Goal: Task Accomplishment & Management: Complete application form

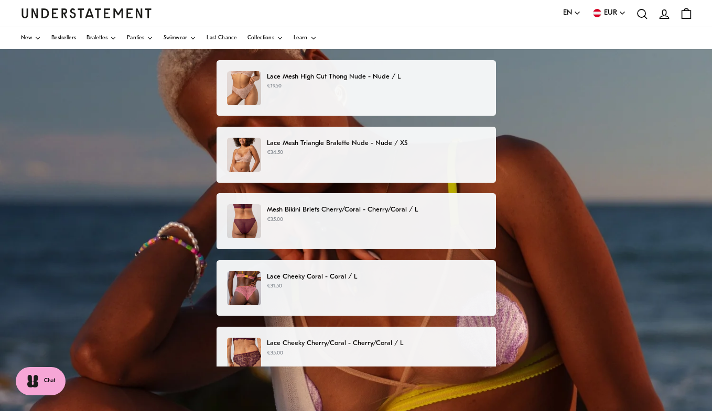
scroll to position [73, 0]
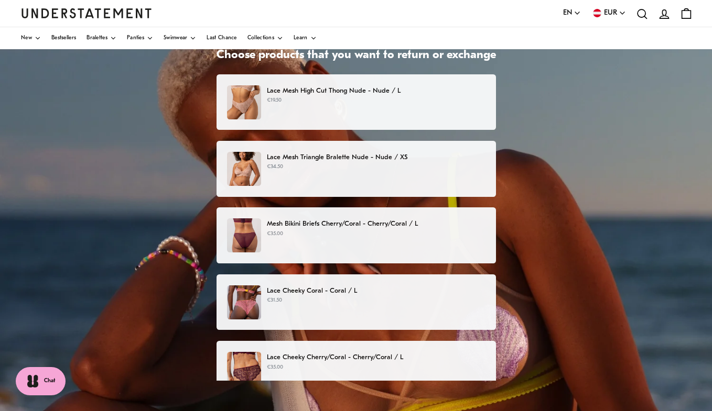
click at [457, 111] on div "Lace Mesh High Cut Thong Nude - Nude / L €19.50" at bounding box center [355, 102] width 257 height 34
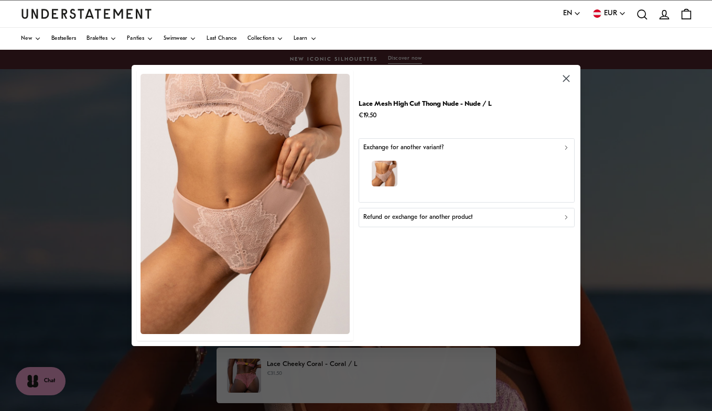
click at [484, 215] on div "Refund or exchange for another product" at bounding box center [466, 218] width 207 height 10
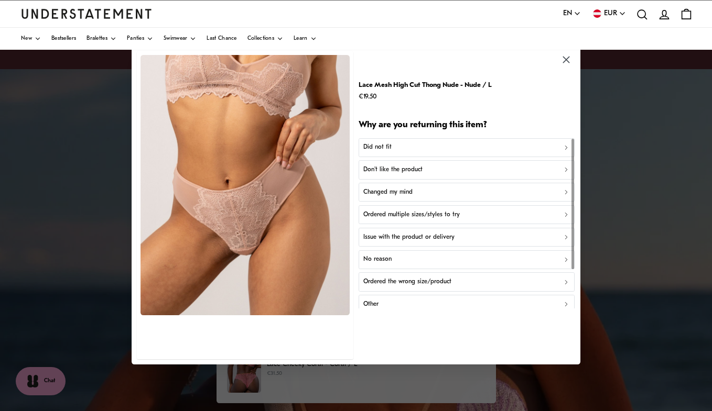
click at [445, 143] on div "Did not fit" at bounding box center [466, 148] width 207 height 10
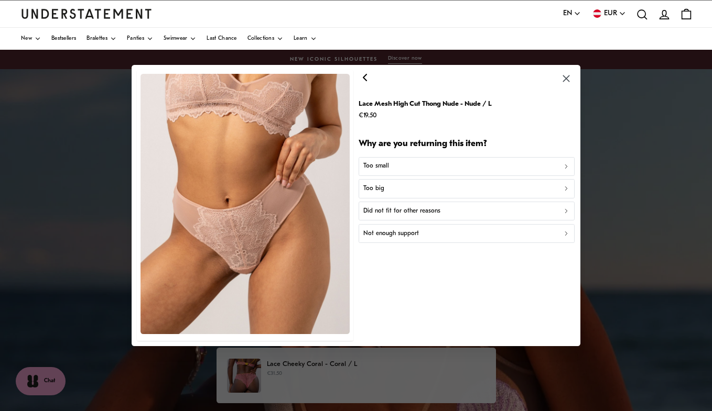
click at [430, 210] on p "Did not fit for other reasons" at bounding box center [401, 211] width 77 height 10
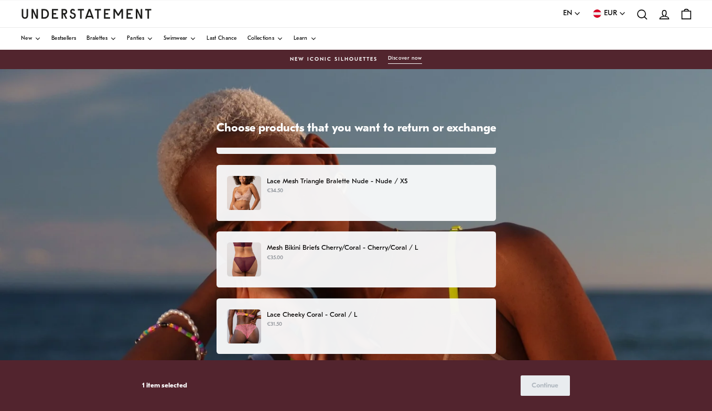
scroll to position [57, 0]
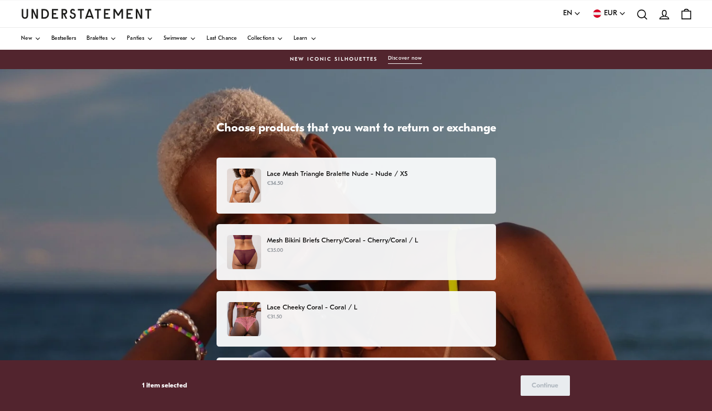
click at [423, 193] on div "Lace Mesh Triangle Bralette Nude - Nude / XS €34.50" at bounding box center [355, 186] width 257 height 34
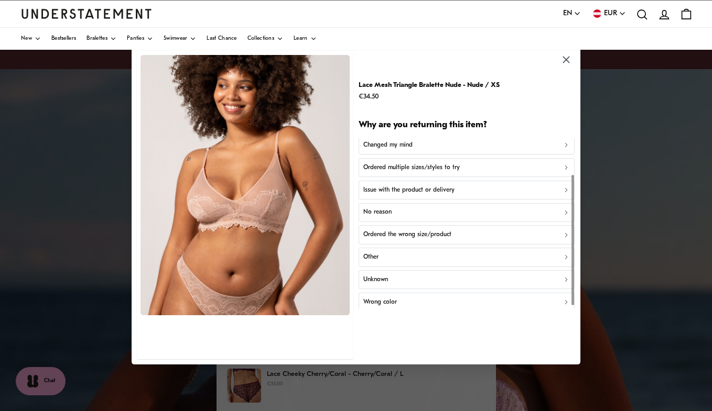
scroll to position [50, 0]
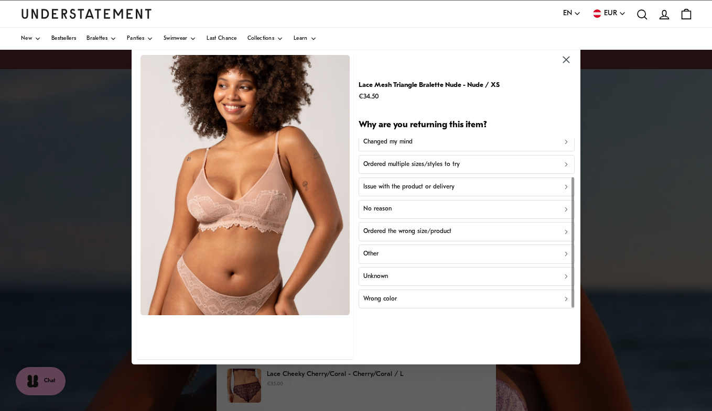
click at [427, 227] on p "Ordered the wrong size/product" at bounding box center [407, 232] width 88 height 10
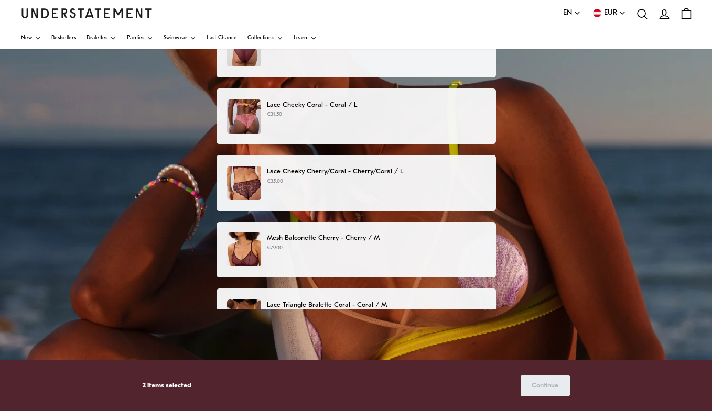
scroll to position [113, 0]
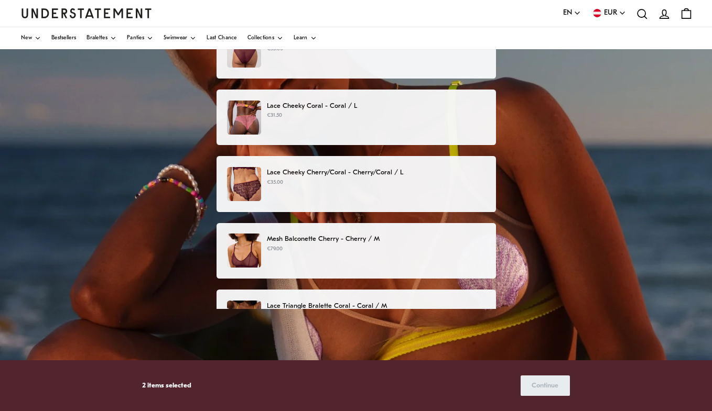
click at [400, 184] on p "€35.00" at bounding box center [376, 183] width 218 height 8
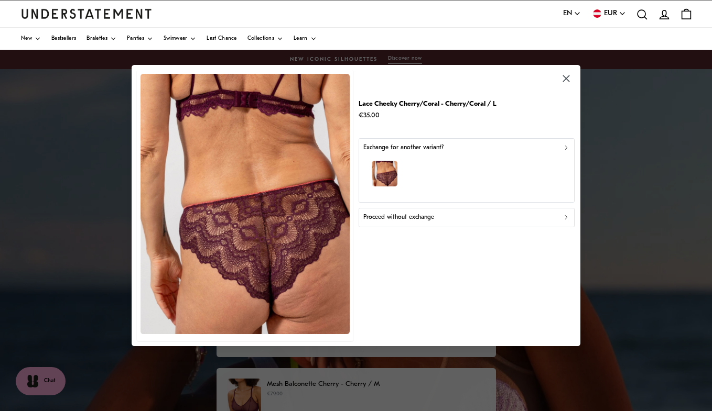
click at [415, 218] on p "Proceed without exchange" at bounding box center [398, 218] width 71 height 10
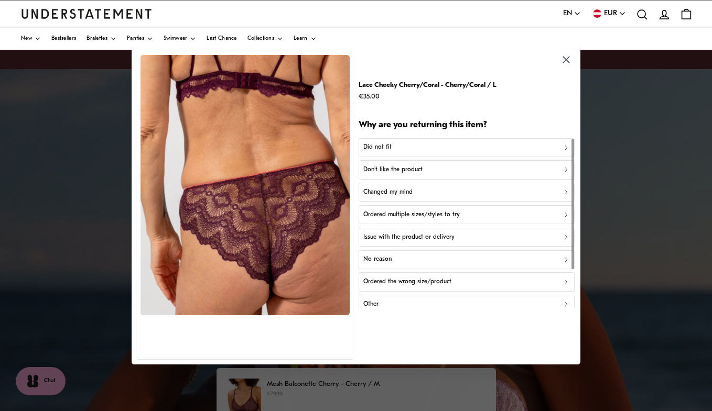
click at [415, 218] on p "Ordered multiple sizes/styles to try" at bounding box center [411, 215] width 96 height 10
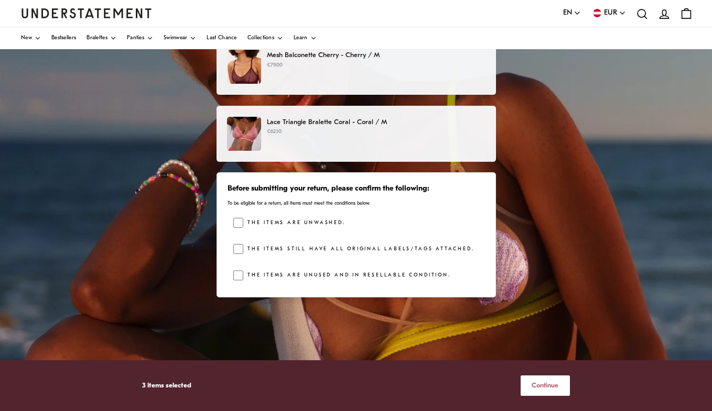
scroll to position [182, 0]
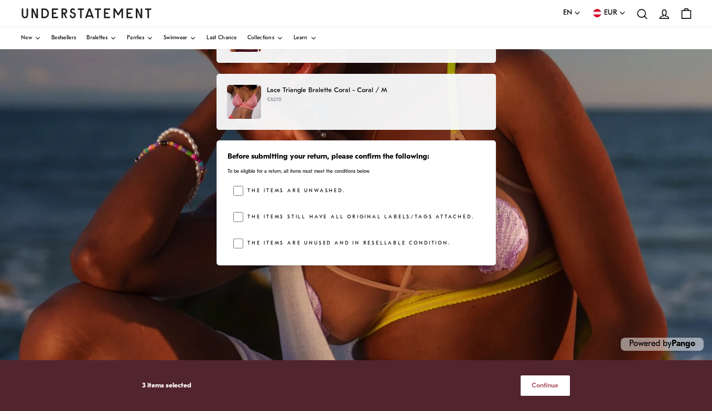
click at [541, 383] on span "Continue" at bounding box center [544, 385] width 27 height 19
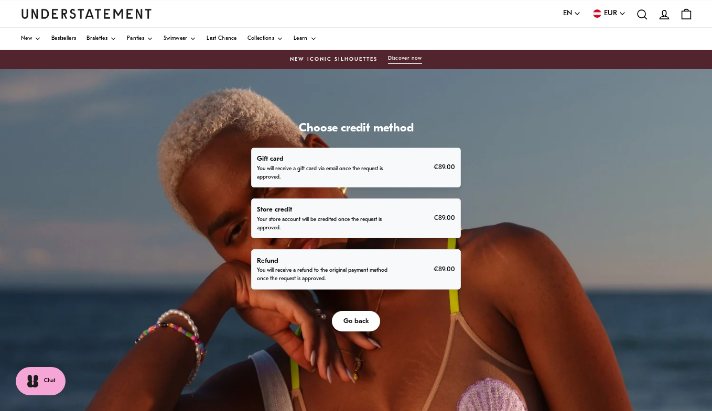
click at [384, 267] on p "You will receive a refund to the original payment method once the request is ap…" at bounding box center [323, 275] width 133 height 17
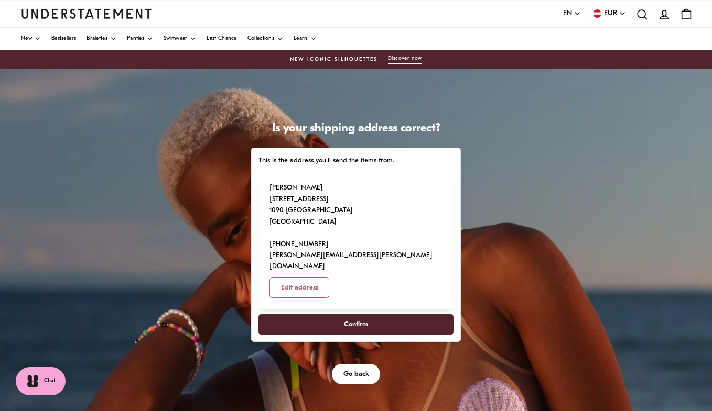
click at [367, 315] on span "Confirm" at bounding box center [356, 324] width 24 height 19
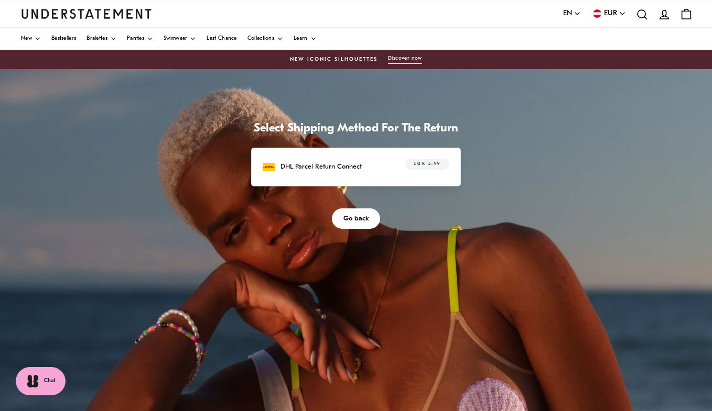
click at [379, 163] on div "DHL Parcel Return Connect EUR 5.99" at bounding box center [356, 167] width 187 height 16
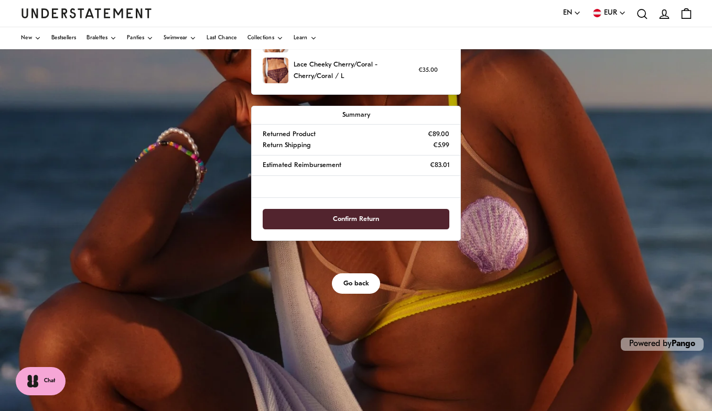
scroll to position [89, 0]
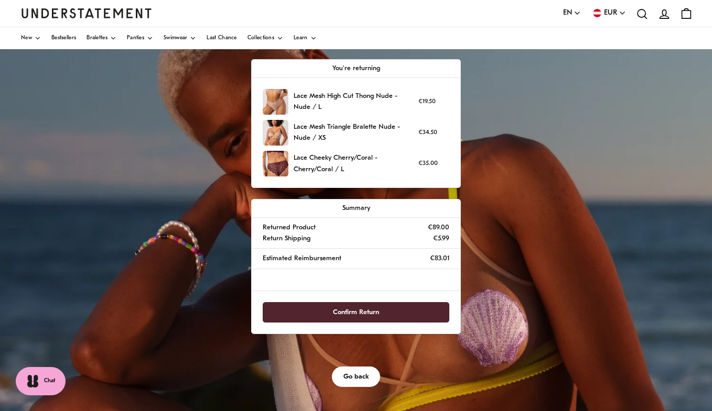
click at [363, 315] on span "Confirm Return" at bounding box center [356, 312] width 46 height 19
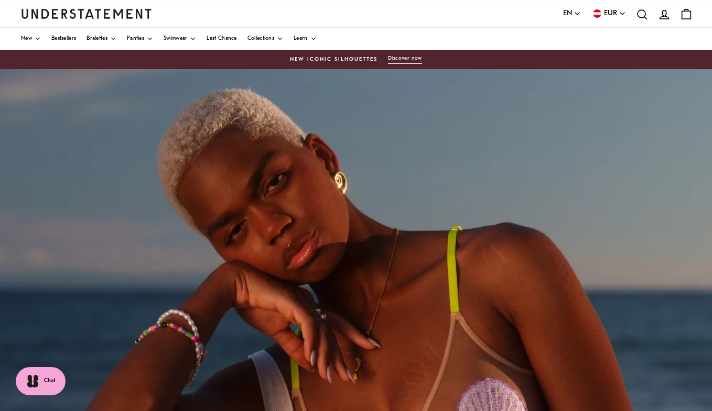
click at [363, 315] on div "Powered by Pango" at bounding box center [356, 331] width 712 height 524
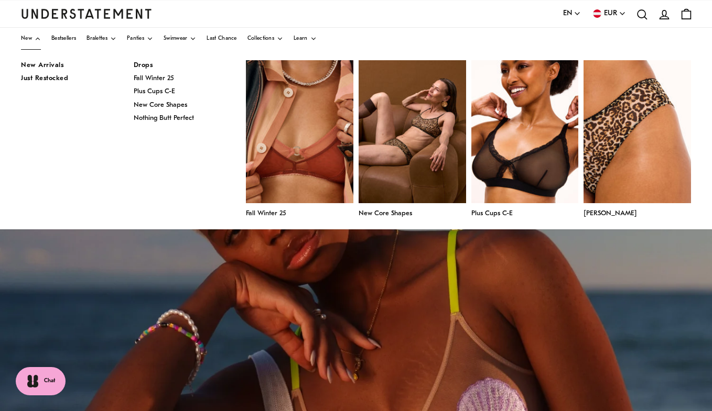
click at [34, 37] on link "New" at bounding box center [31, 39] width 20 height 22
